Goal: Information Seeking & Learning: Find specific fact

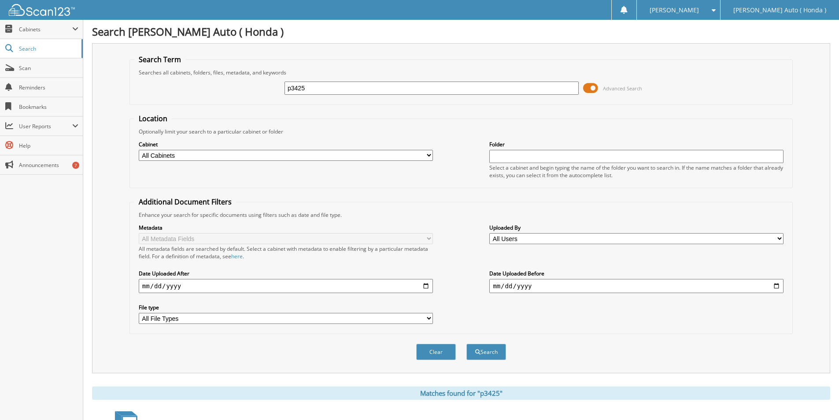
click at [321, 94] on input "p3425" at bounding box center [431, 87] width 294 height 13
type input "h26098"
click at [466, 343] on button "Search" at bounding box center [486, 351] width 40 height 16
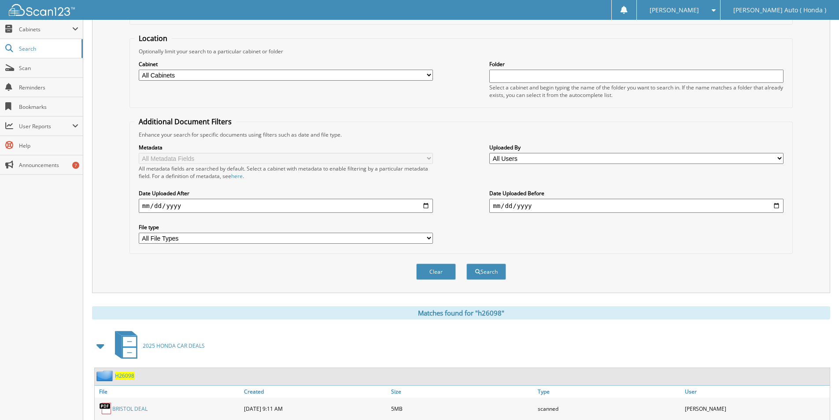
scroll to position [220, 0]
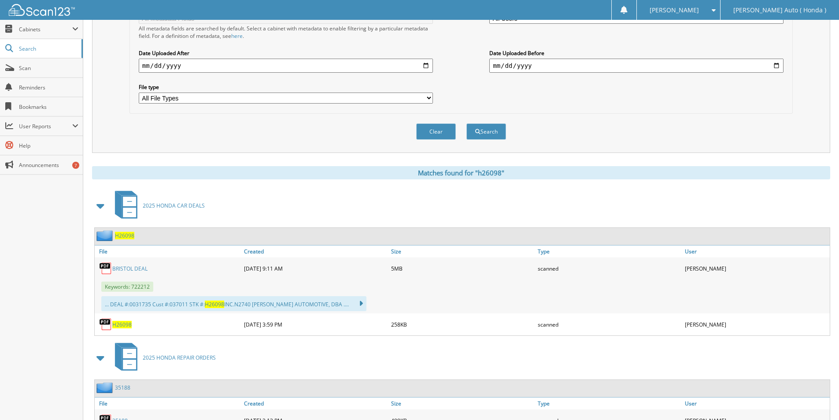
click at [131, 266] on link "BRISTOL DEAL" at bounding box center [129, 268] width 35 height 7
